Goal: Information Seeking & Learning: Learn about a topic

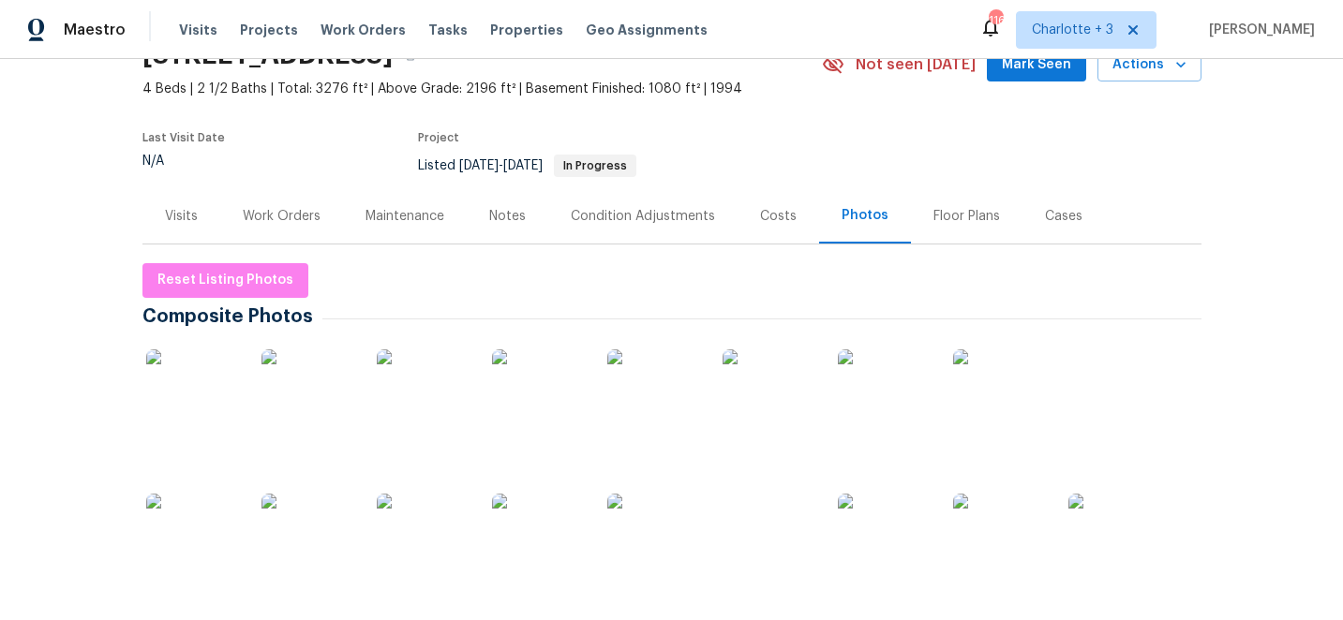
scroll to position [150, 0]
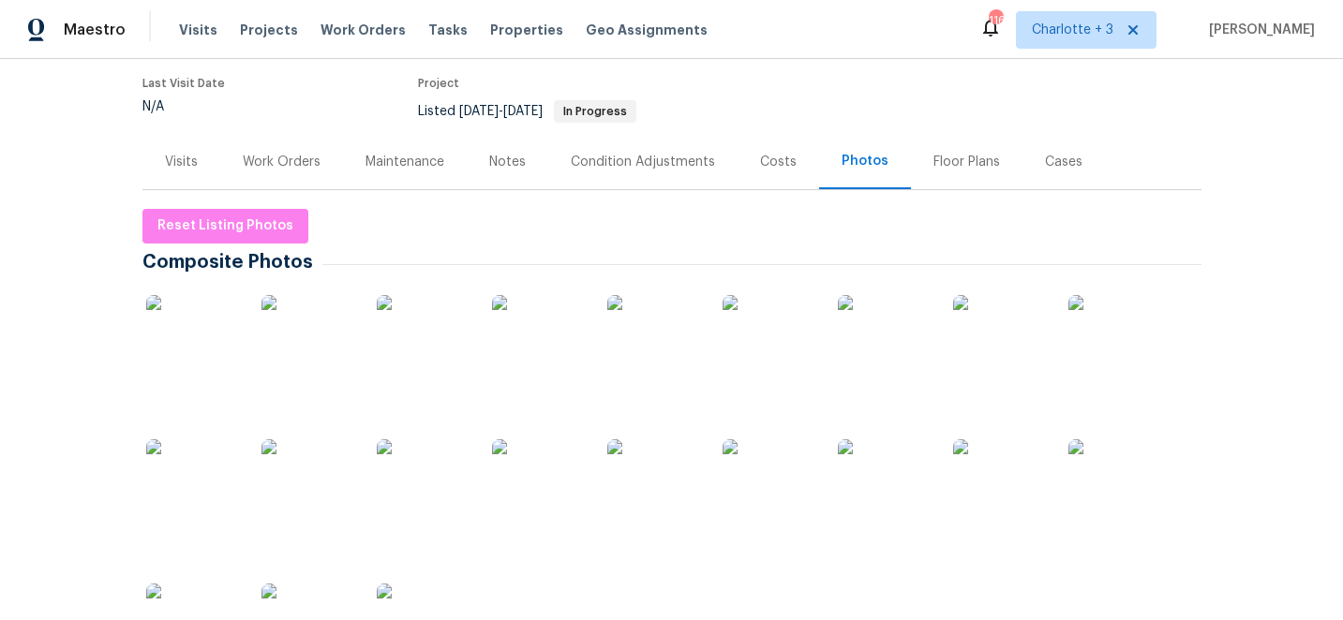
click at [201, 307] on img at bounding box center [193, 342] width 94 height 94
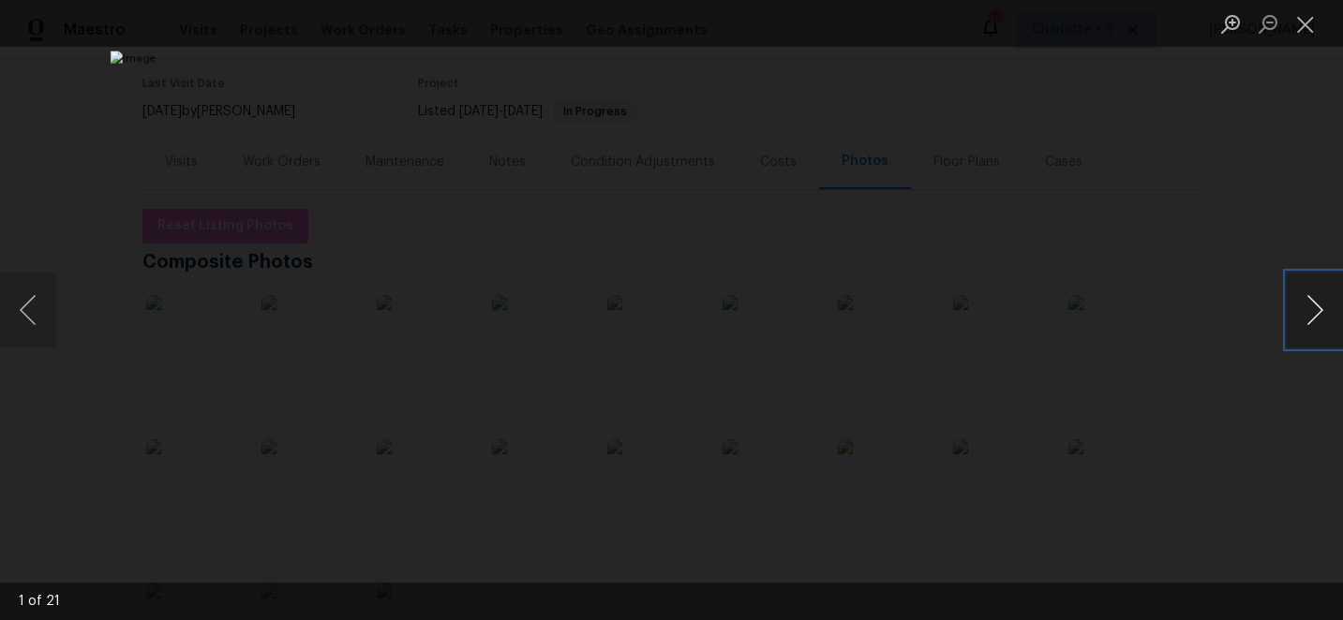
click at [1314, 312] on button "Next image" at bounding box center [1315, 310] width 56 height 75
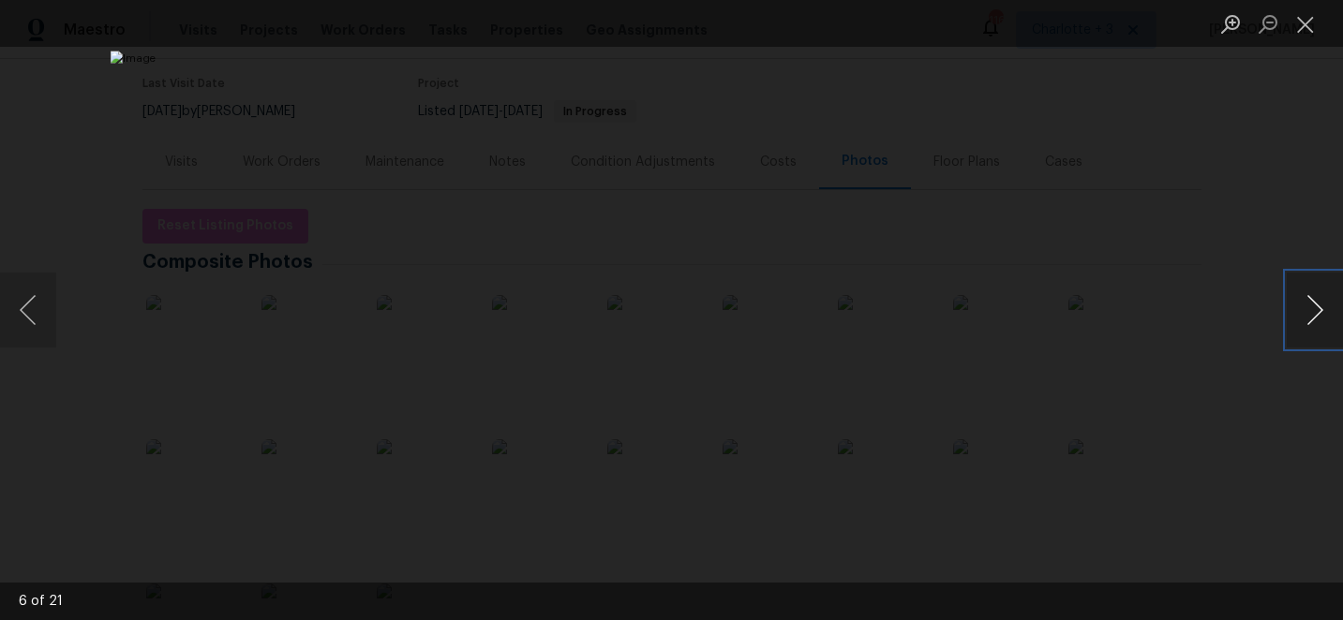
click at [1314, 312] on button "Next image" at bounding box center [1315, 310] width 56 height 75
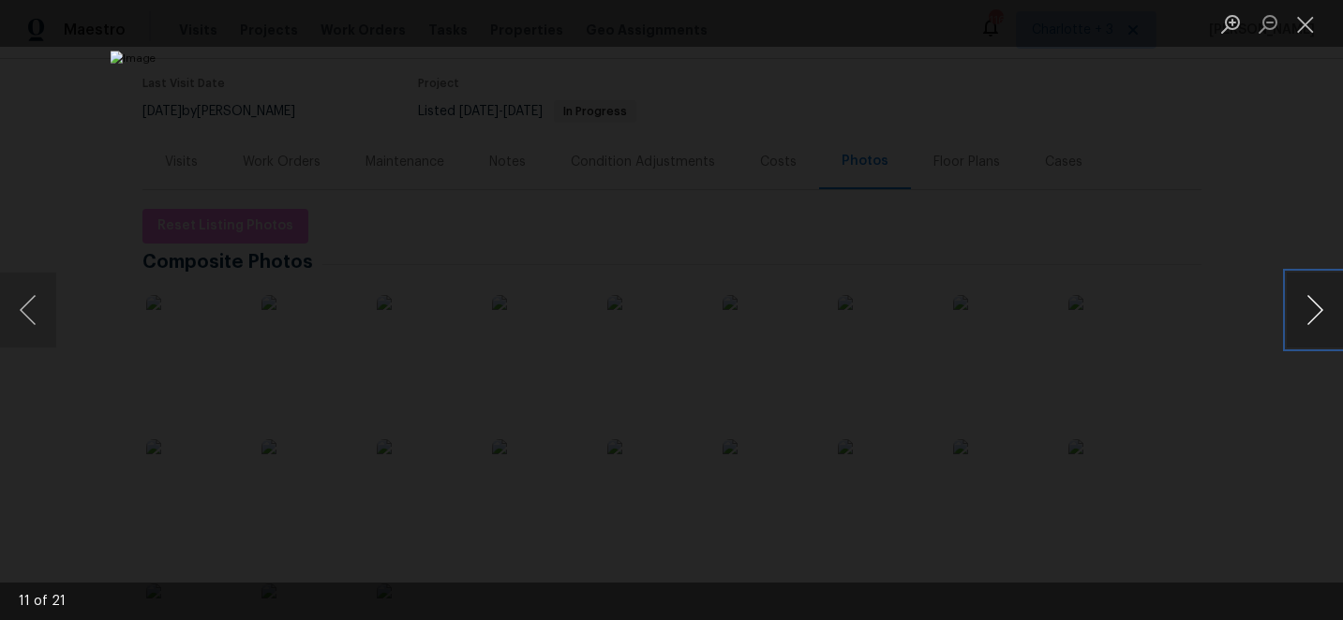
click at [1314, 312] on button "Next image" at bounding box center [1315, 310] width 56 height 75
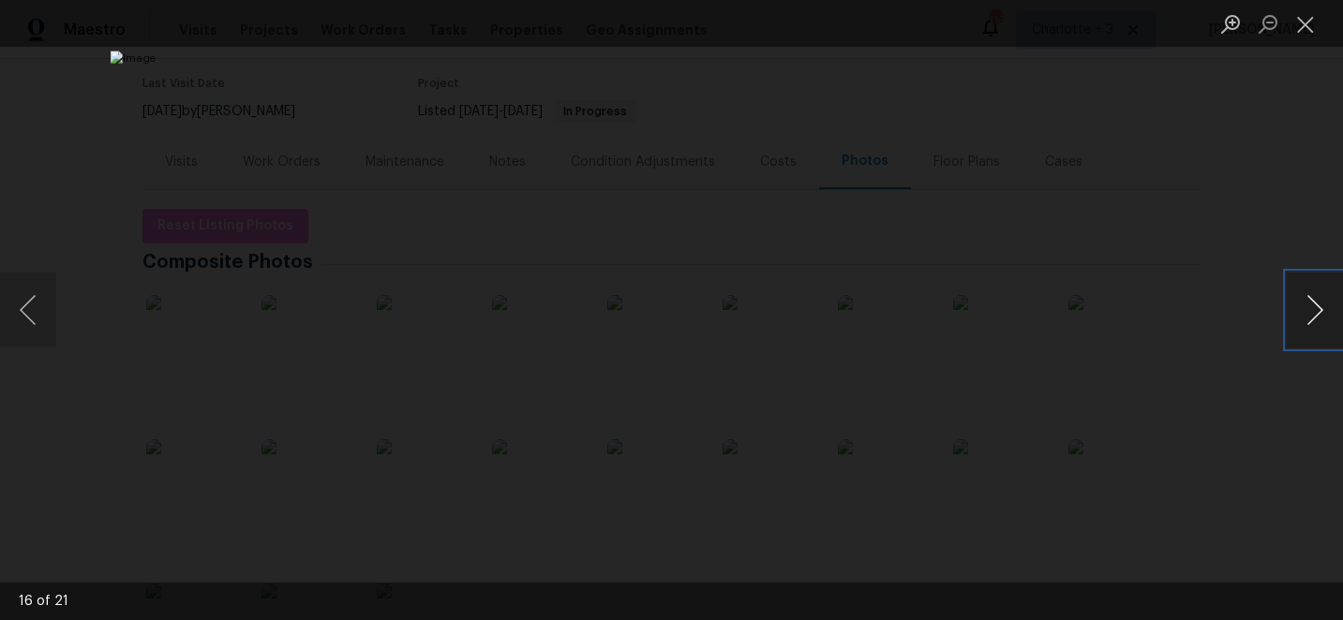
click at [1314, 312] on button "Next image" at bounding box center [1315, 310] width 56 height 75
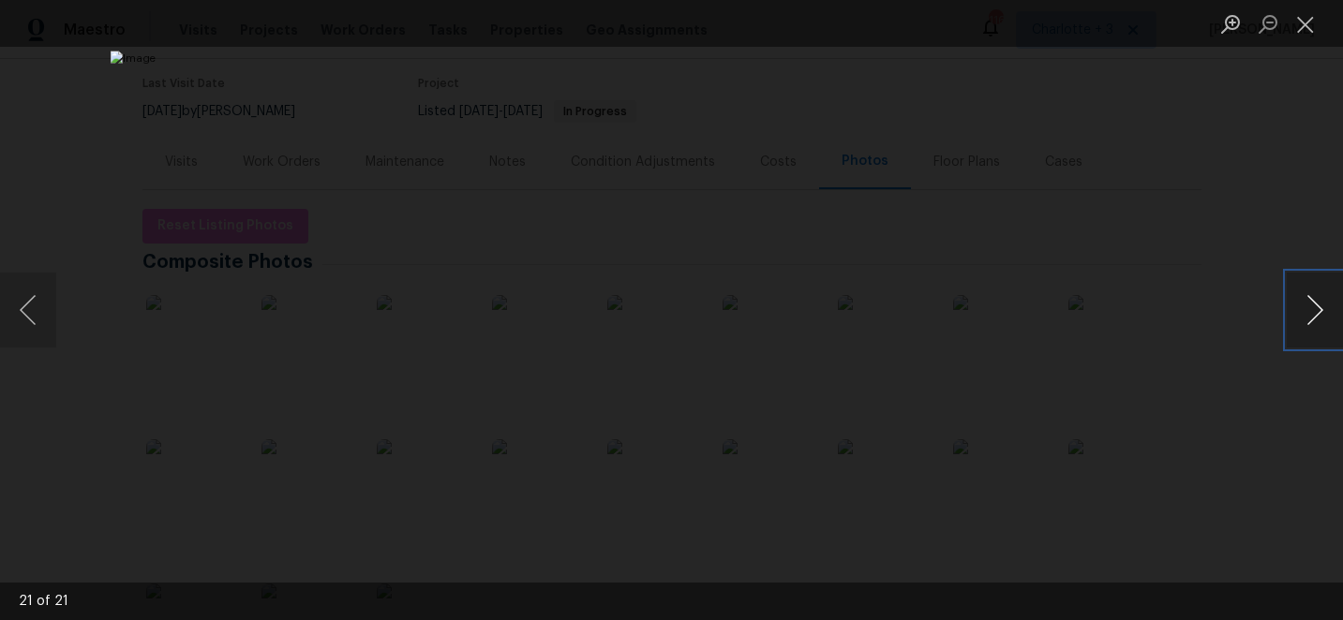
click at [1314, 312] on button "Next image" at bounding box center [1315, 310] width 56 height 75
click at [1303, 21] on button "Close lightbox" at bounding box center [1305, 23] width 37 height 33
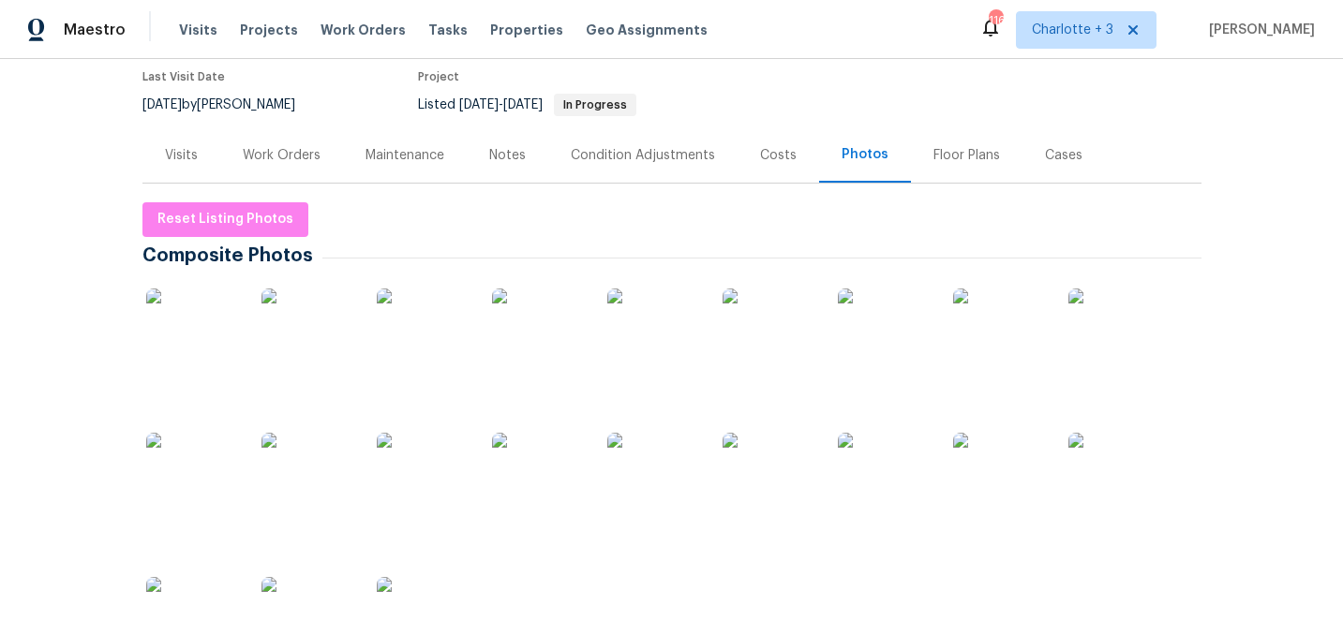
scroll to position [0, 0]
